Goal: Find contact information: Find contact information

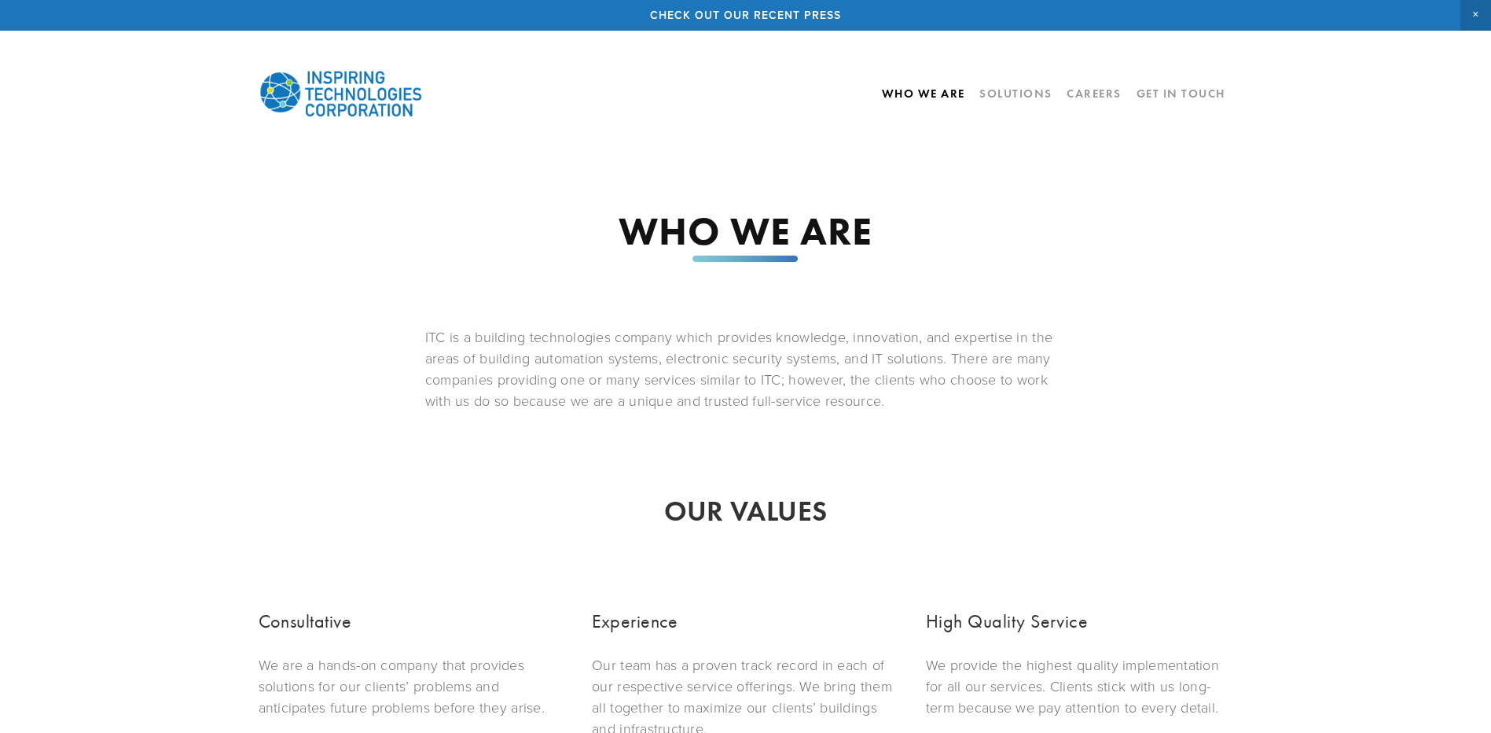
click at [934, 94] on link "Who We Are" at bounding box center [923, 93] width 83 height 27
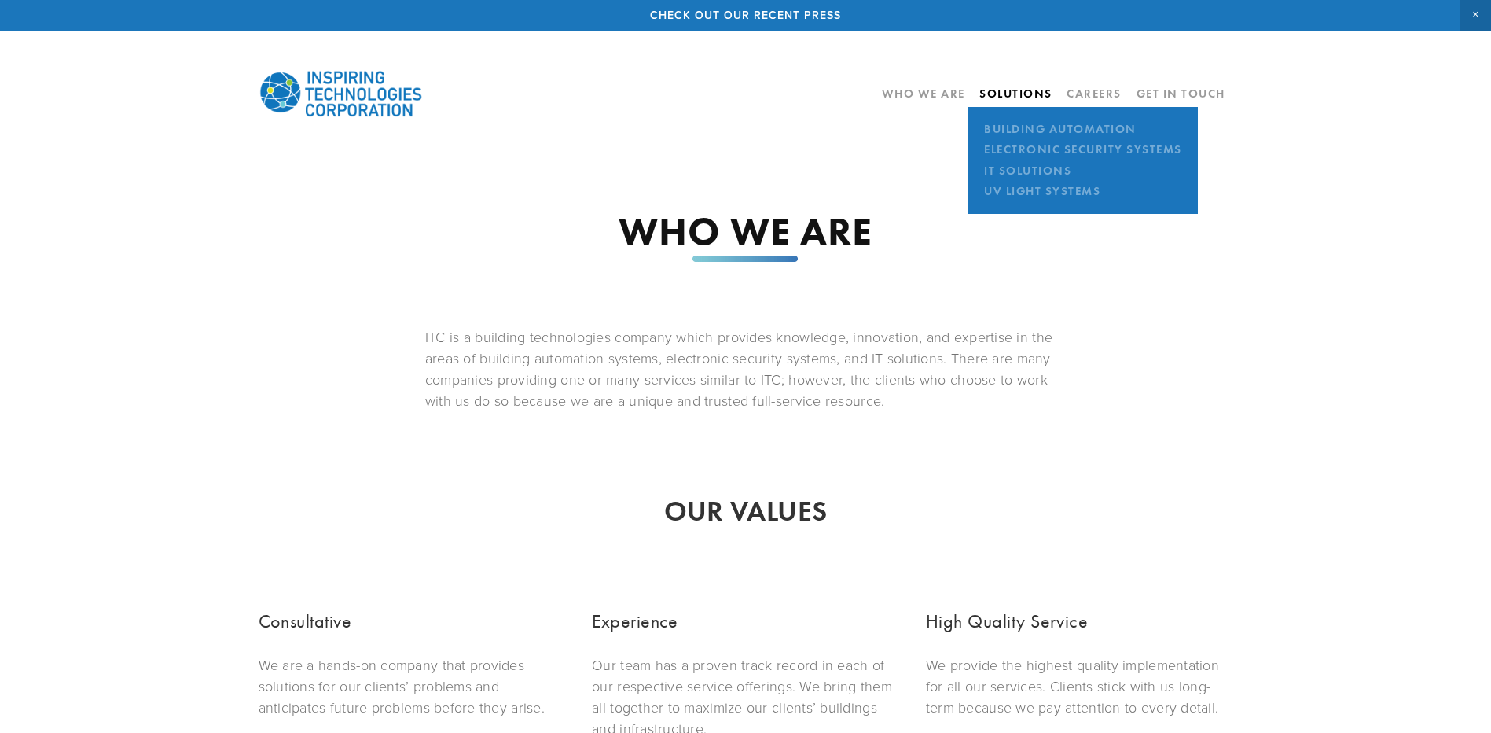
click at [1023, 97] on link "Solutions" at bounding box center [1015, 93] width 73 height 14
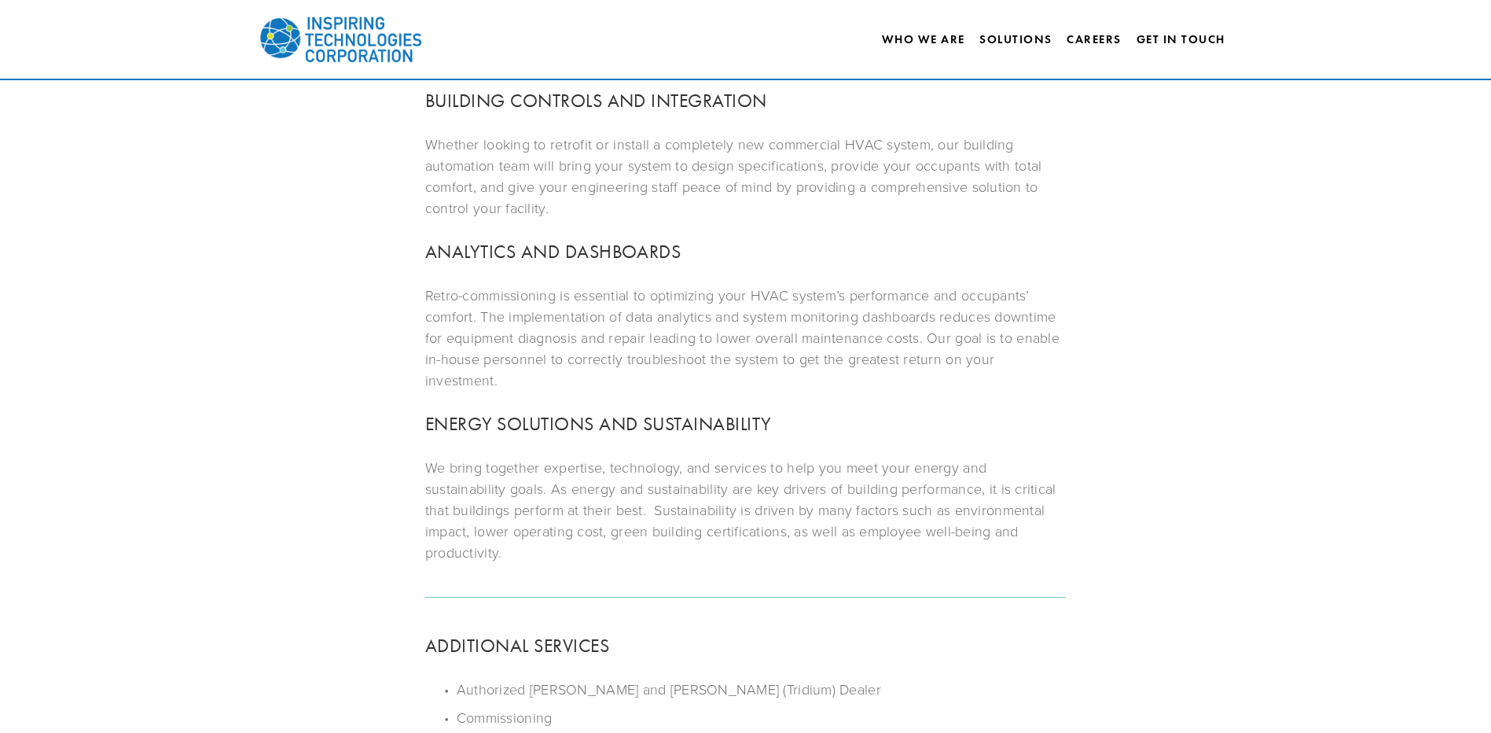
scroll to position [92, 0]
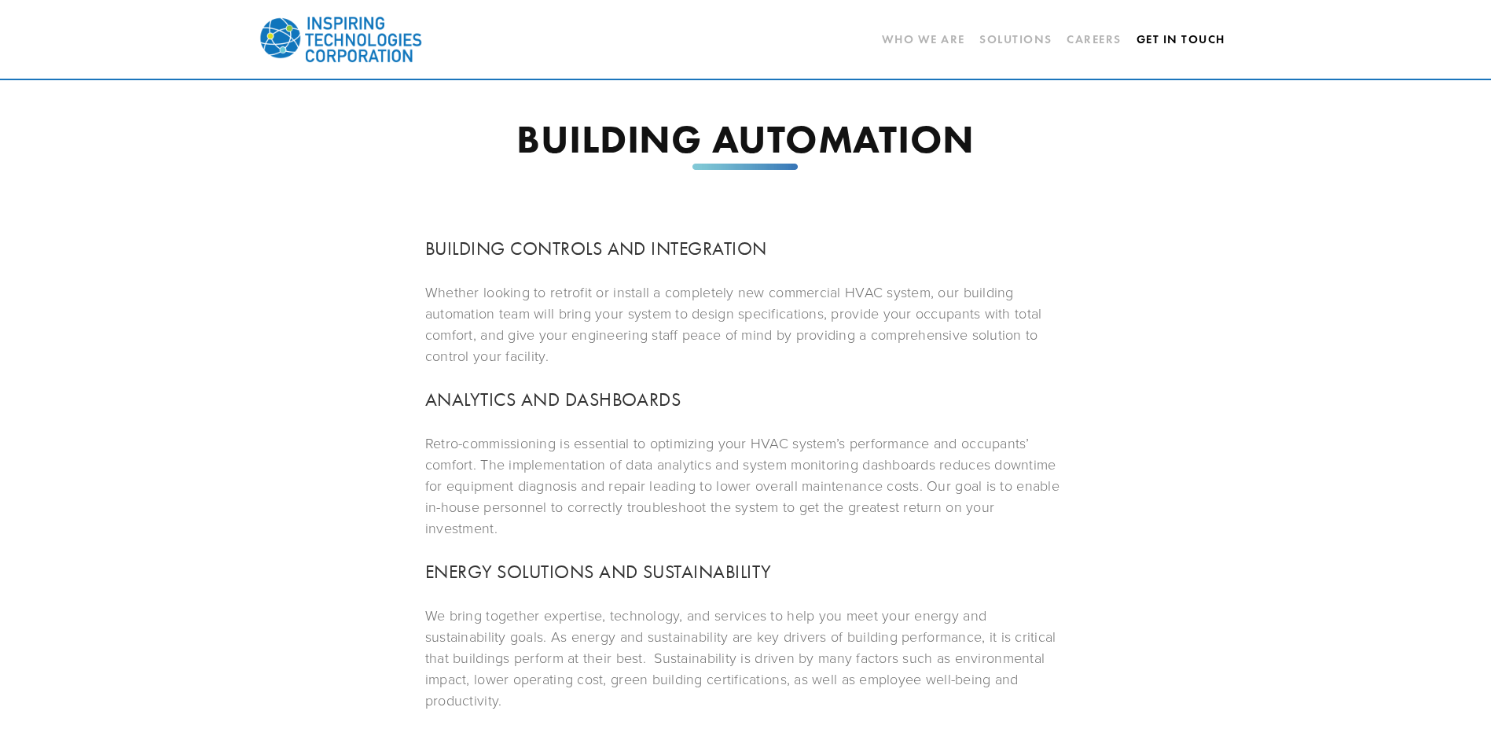
click at [1163, 39] on link "Get In Touch" at bounding box center [1181, 39] width 89 height 27
